Goal: Find specific page/section

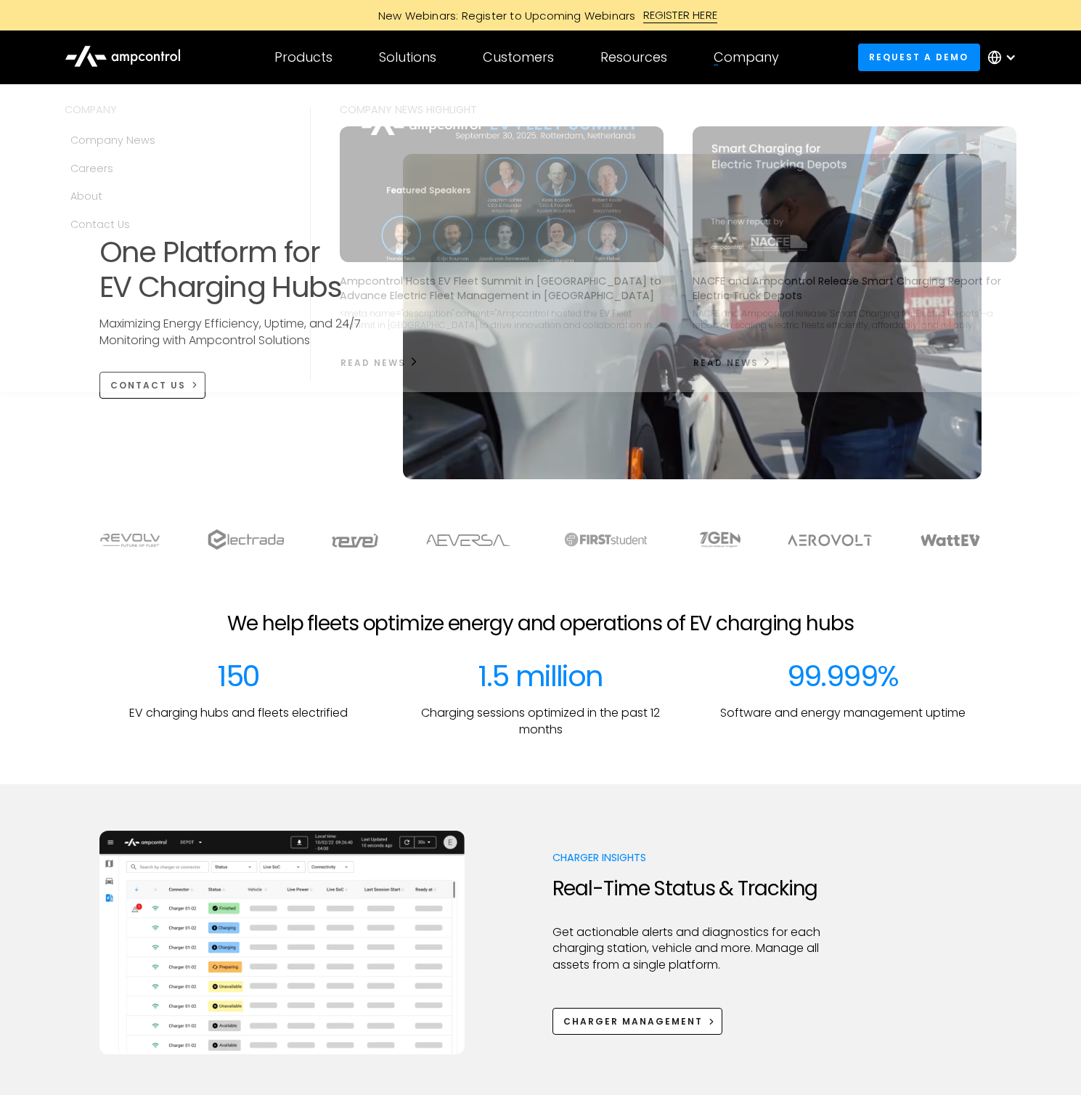
click at [746, 60] on div "Company" at bounding box center [746, 57] width 65 height 16
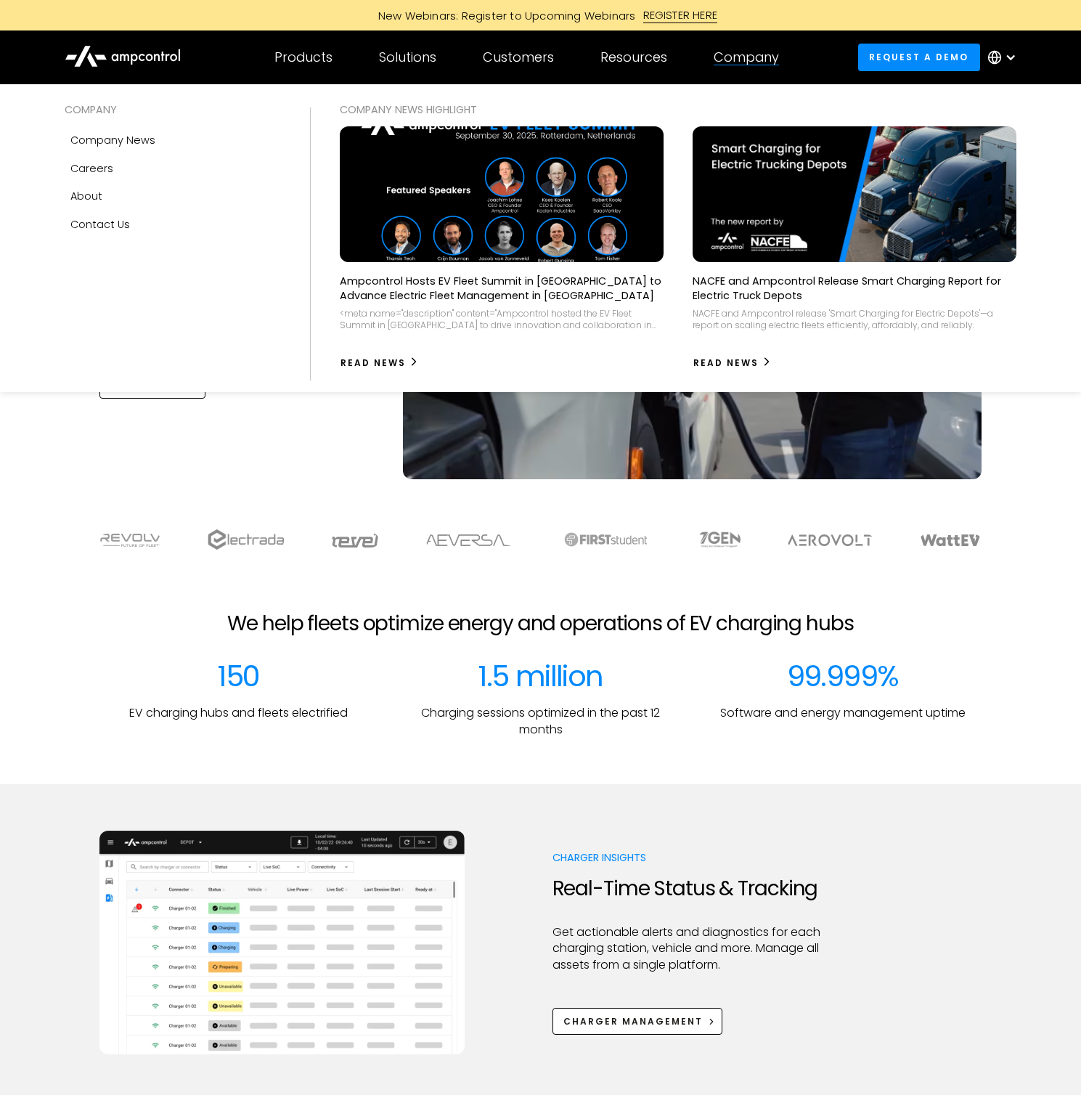
click at [740, 56] on div "Company" at bounding box center [746, 57] width 65 height 16
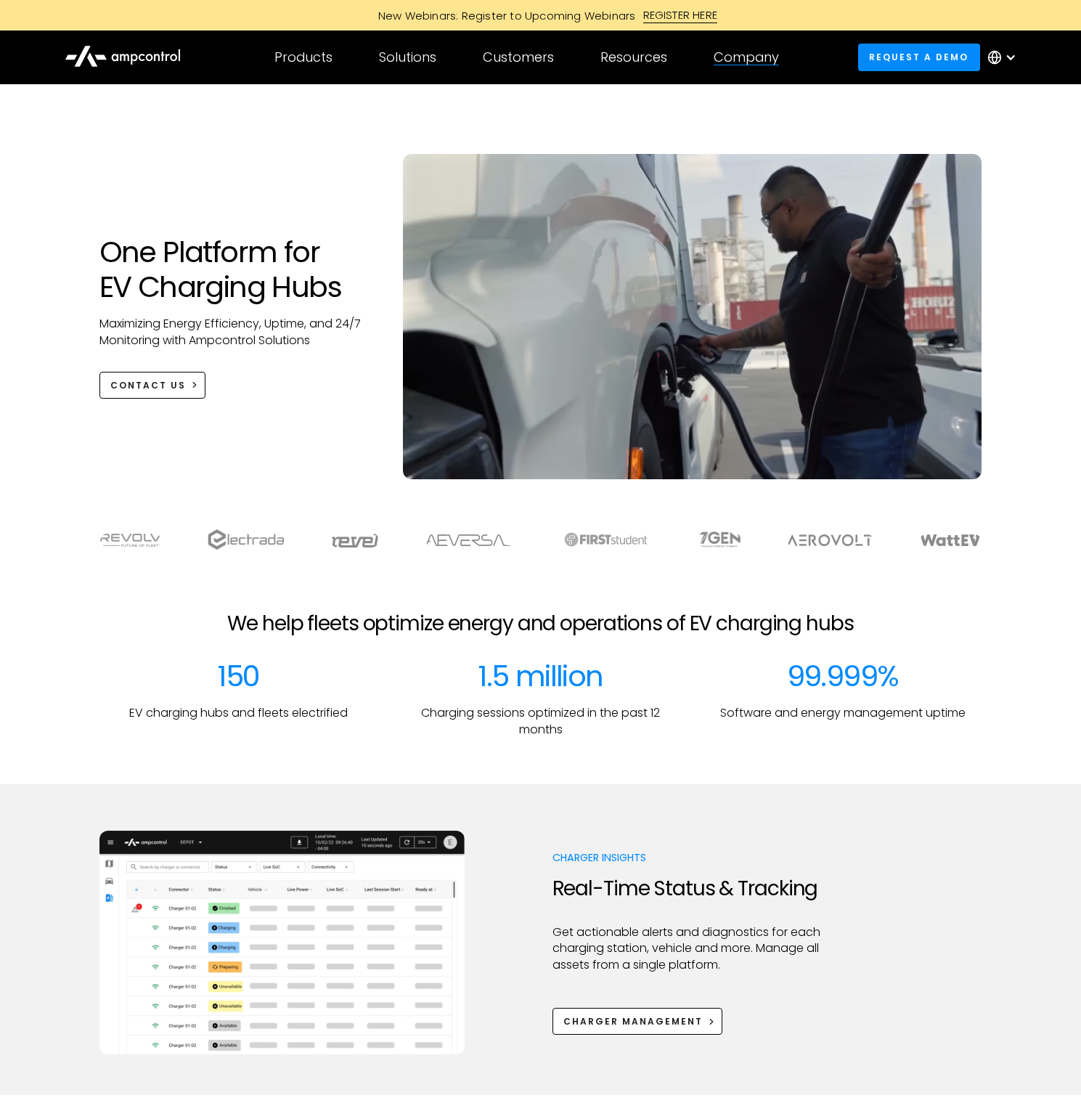
click at [743, 66] on div "Company COMPANY Company news Careers About Contact Us COMPANY NEWS Highlight Am…" at bounding box center [746, 57] width 112 height 51
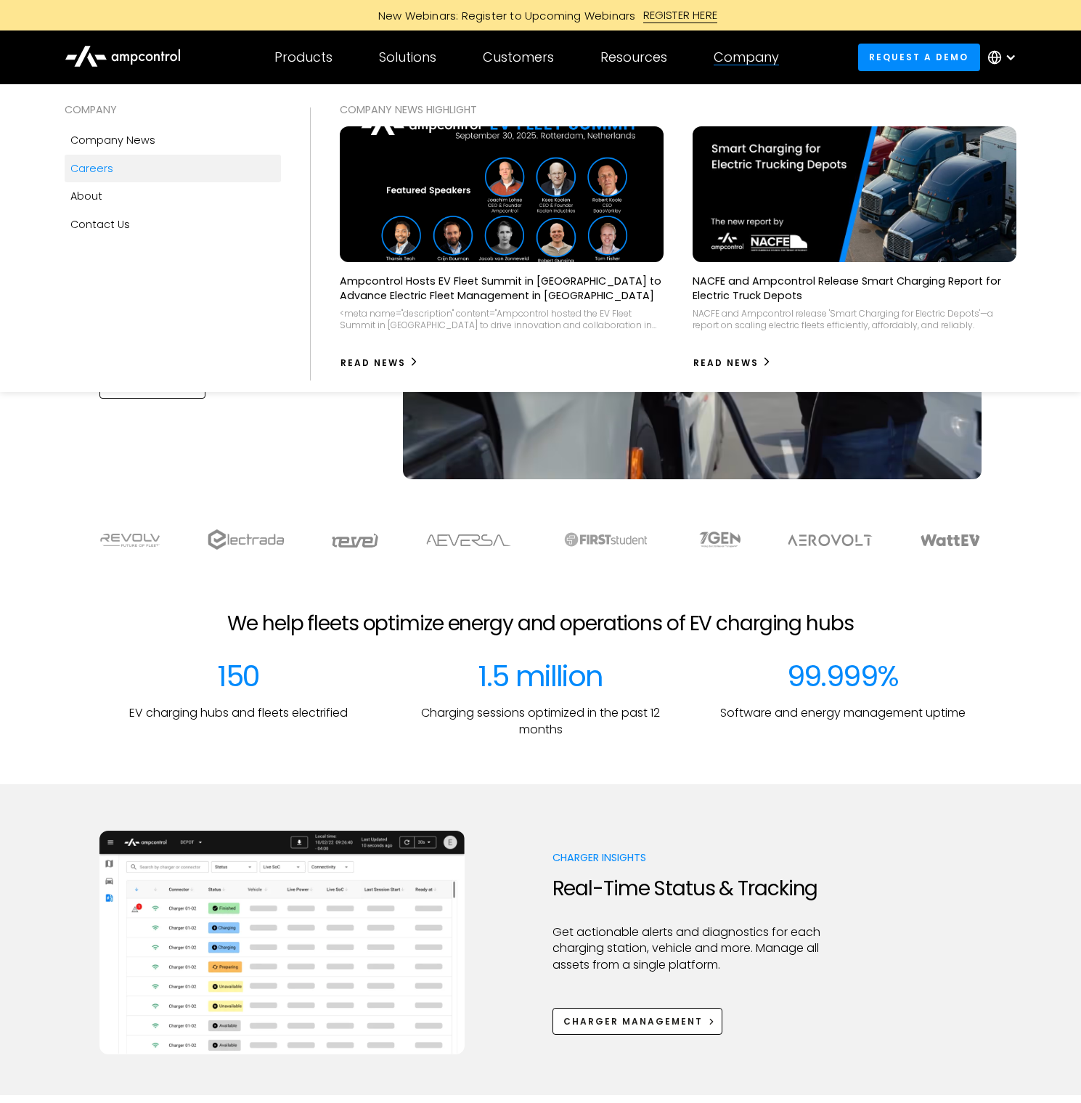
click at [113, 170] on link "Careers" at bounding box center [173, 169] width 216 height 28
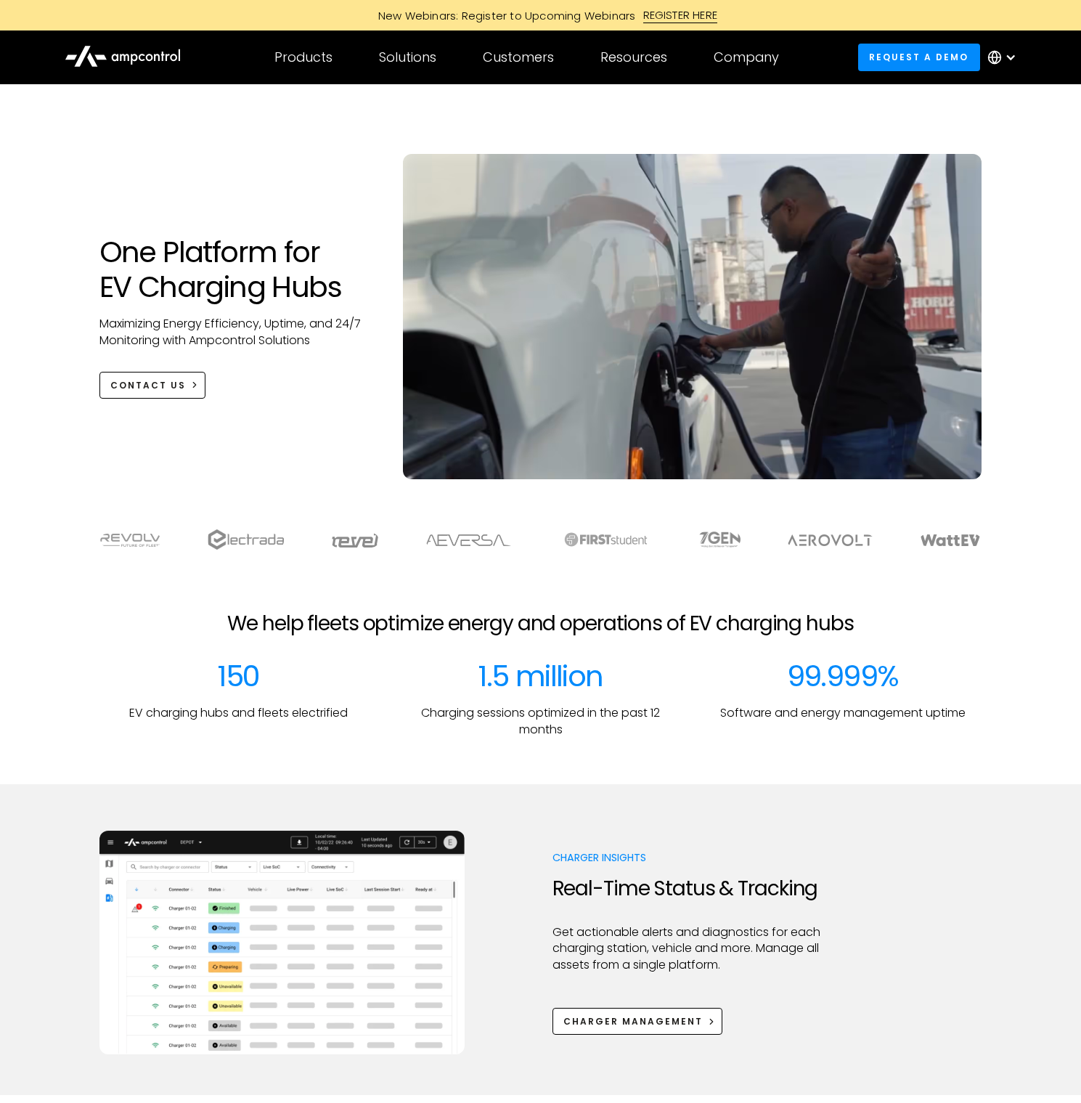
click at [688, 10] on div "REGISTER HERE" at bounding box center [680, 15] width 75 height 16
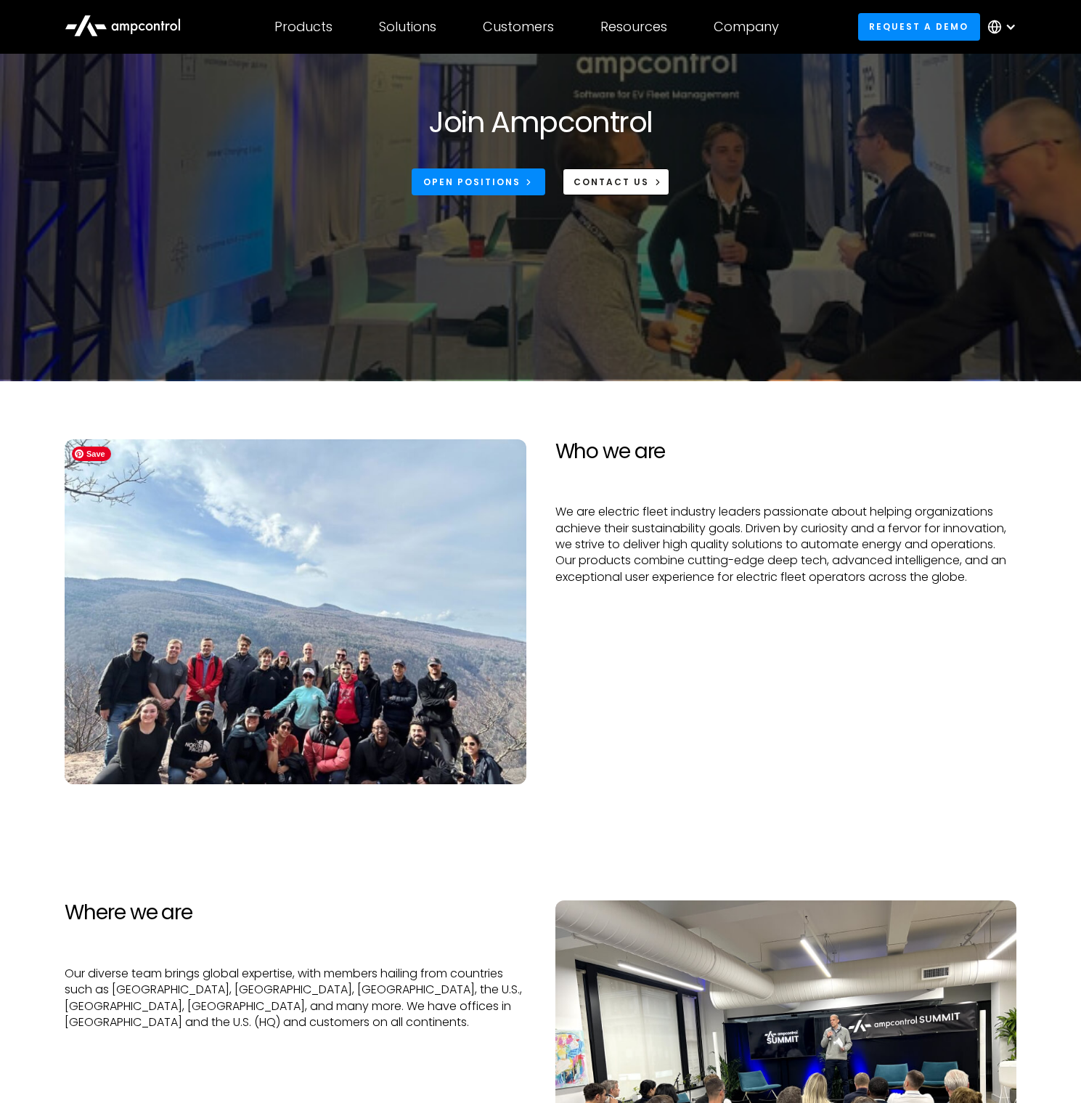
scroll to position [139, 0]
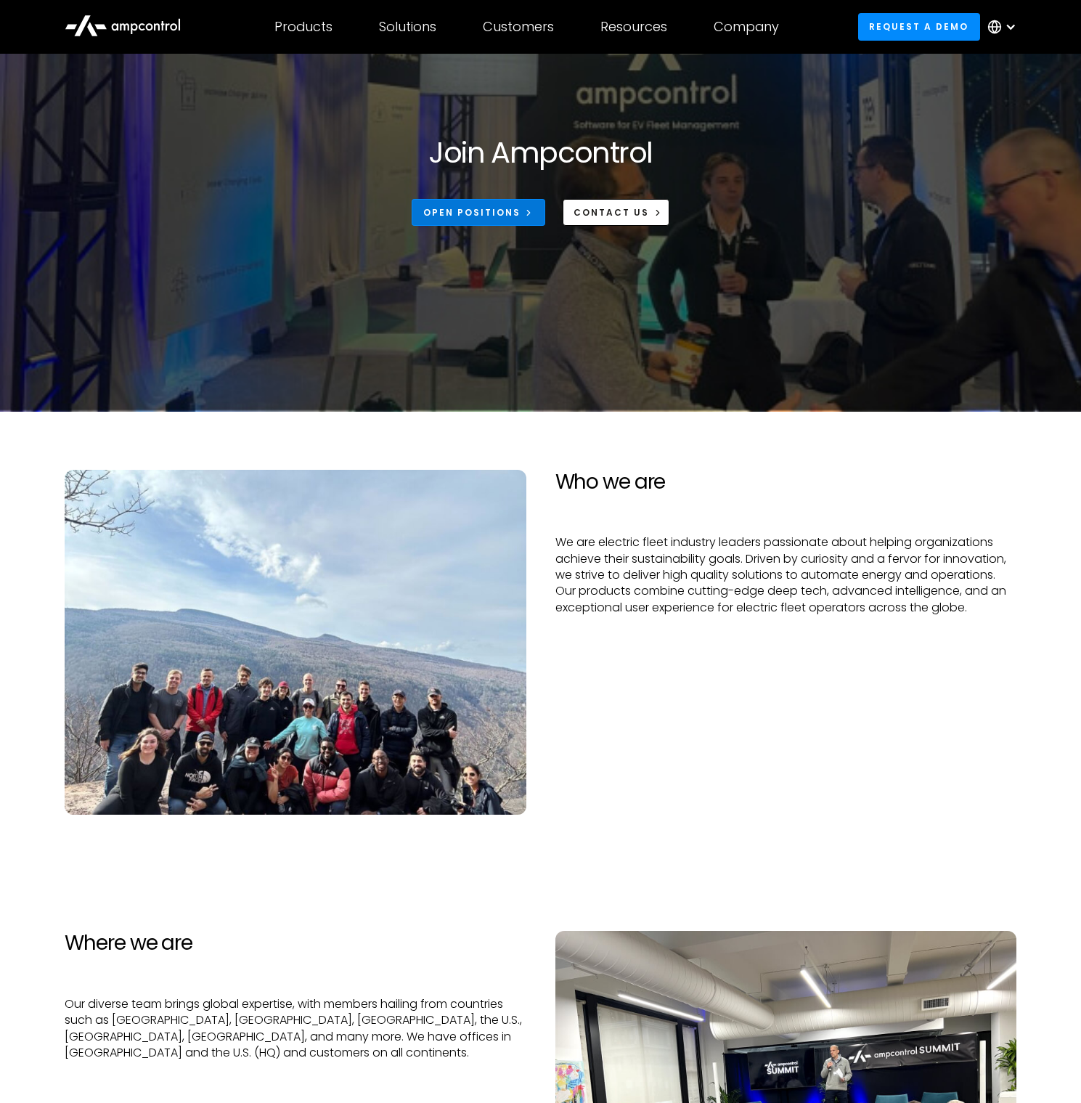
click at [481, 208] on div "Open Positions" at bounding box center [471, 212] width 97 height 13
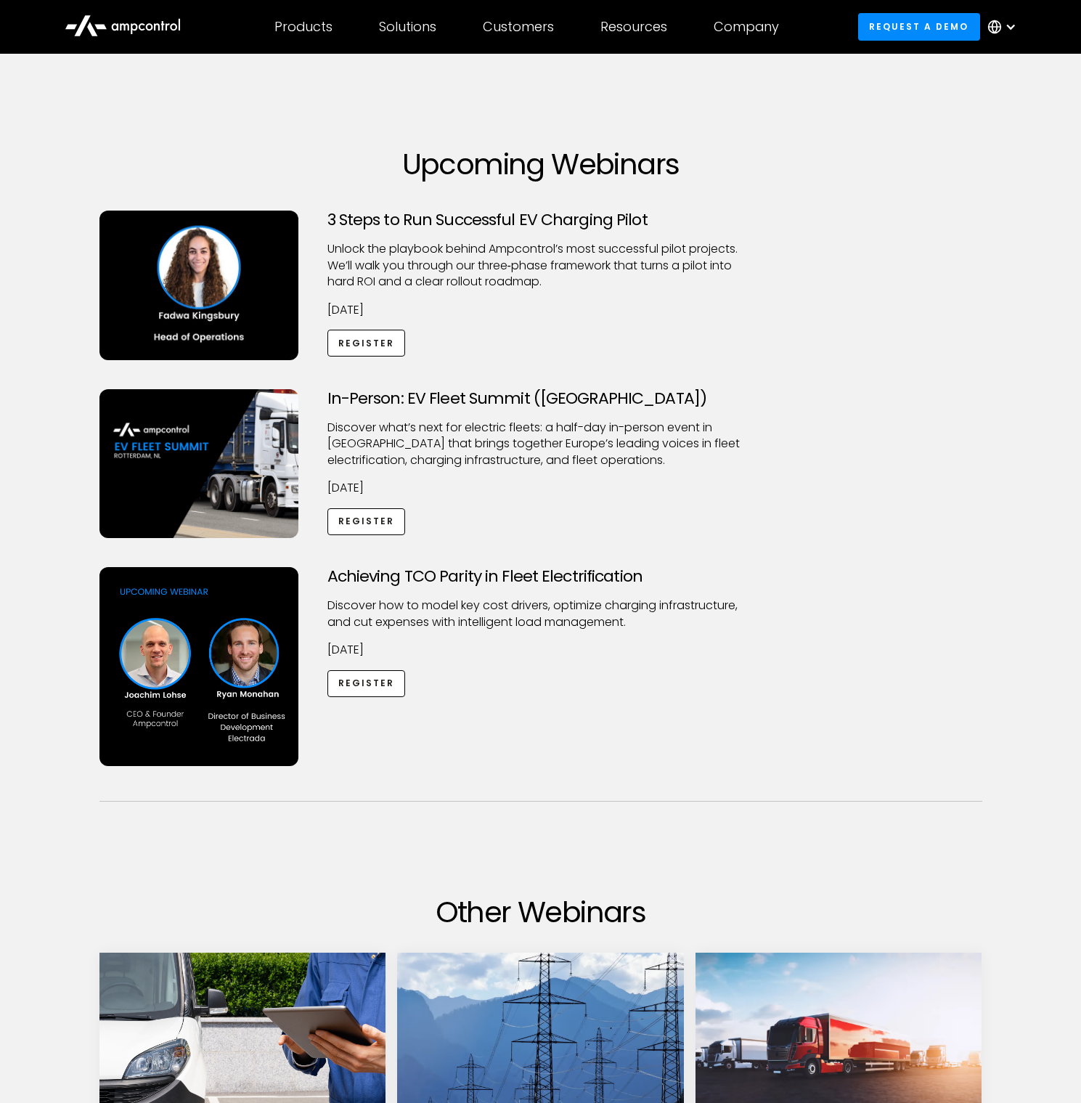
click at [811, 423] on div "In-Person: EV Fleet Summit ([GEOGRAPHIC_DATA]) ​Discover what’s next for electr…" at bounding box center [541, 478] width 912 height 179
